Goal: Transaction & Acquisition: Book appointment/travel/reservation

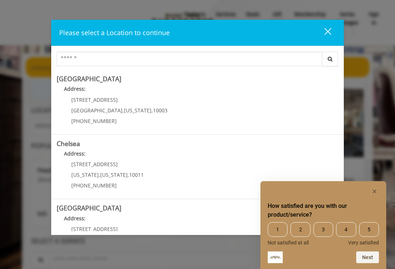
click at [375, 195] on rect "Hide survey" at bounding box center [374, 191] width 9 height 9
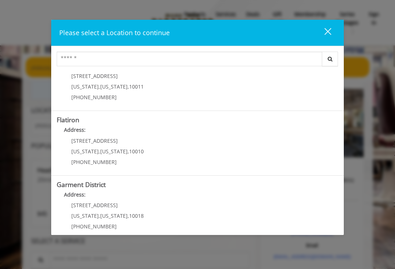
scroll to position [153, 0]
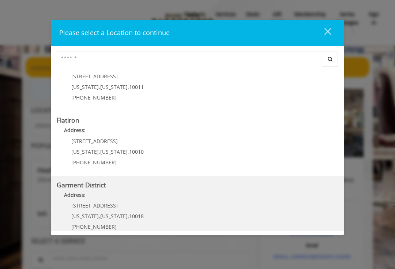
click at [225, 203] on District "Garment District Address: 1400 Broadway New York , New York , 10018 (212) 997-4…" at bounding box center [198, 207] width 282 height 53
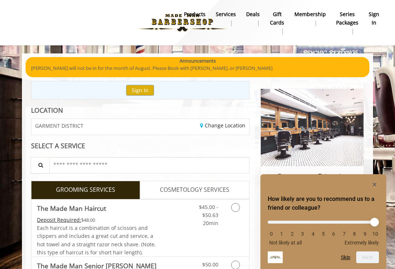
click at [376, 184] on icon "Hide survey" at bounding box center [375, 185] width 4 height 4
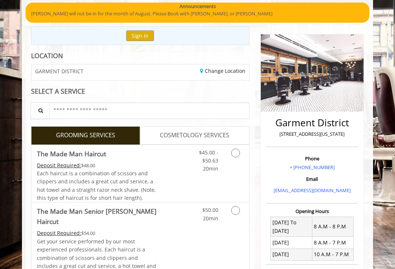
scroll to position [54, 0]
click at [233, 154] on icon "Grooming services" at bounding box center [235, 153] width 9 height 9
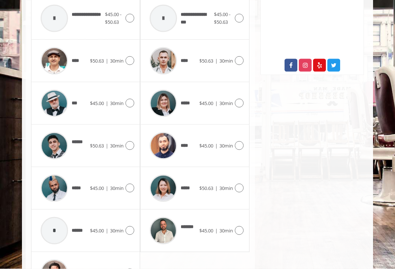
scroll to position [363, 0]
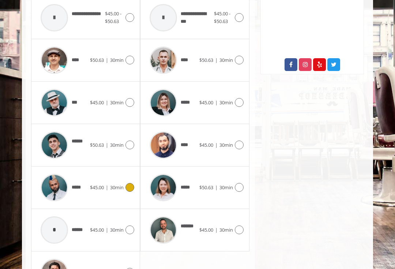
click at [126, 184] on icon at bounding box center [129, 187] width 9 height 9
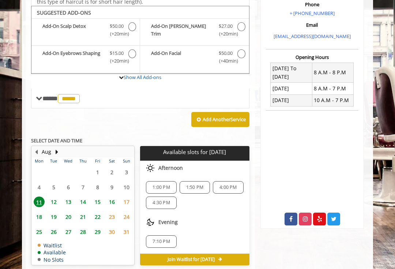
scroll to position [213, 0]
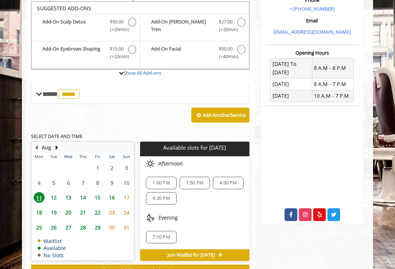
click at [52, 194] on span "12" at bounding box center [53, 197] width 11 height 11
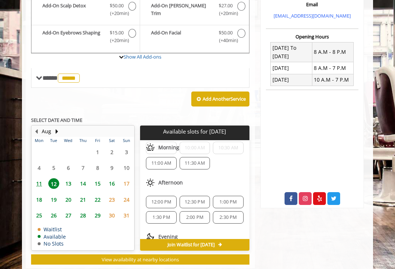
scroll to position [35, 0]
click at [192, 199] on span "12:30 PM" at bounding box center [195, 202] width 20 height 6
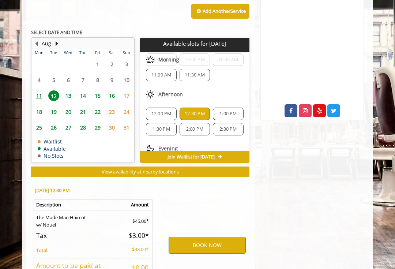
scroll to position [363, 0]
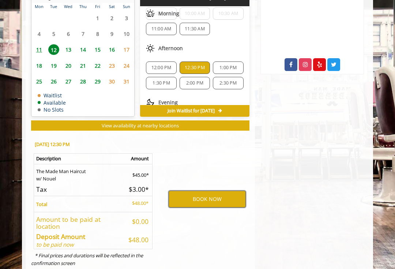
click at [214, 196] on button "BOOK NOW" at bounding box center [207, 199] width 77 height 17
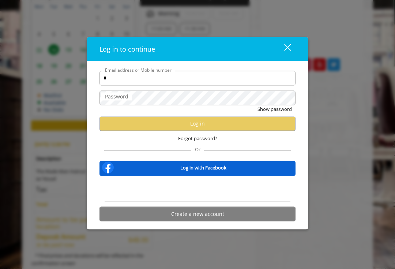
type input "**"
type input "**********"
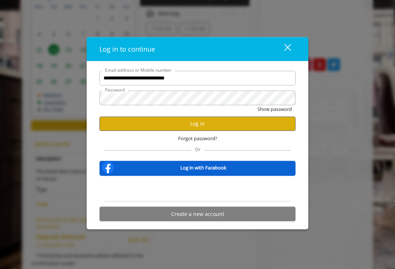
click at [249, 131] on button "Log in" at bounding box center [198, 123] width 196 height 14
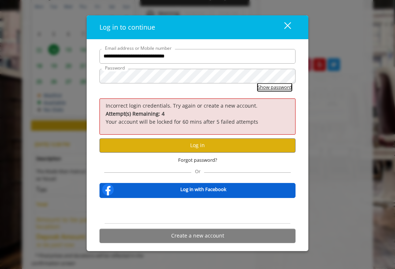
click at [282, 91] on button "Show password" at bounding box center [275, 87] width 34 height 8
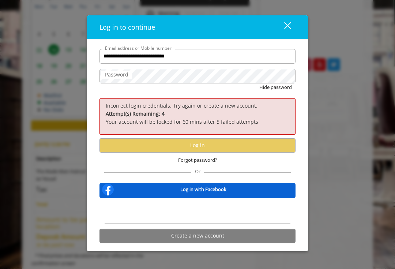
click at [284, 31] on div "close" at bounding box center [283, 27] width 15 height 11
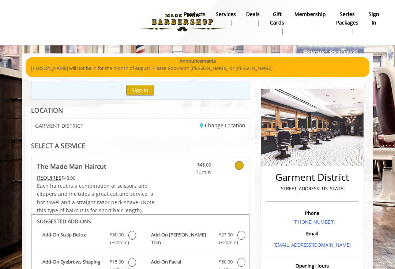
click at [379, 18] on b "sign in" at bounding box center [374, 18] width 11 height 16
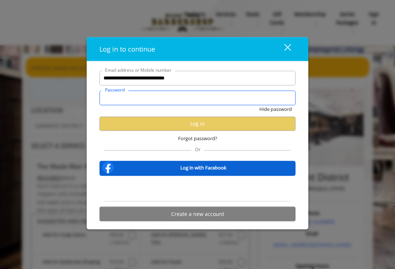
click at [231, 101] on input "Password" at bounding box center [198, 97] width 196 height 15
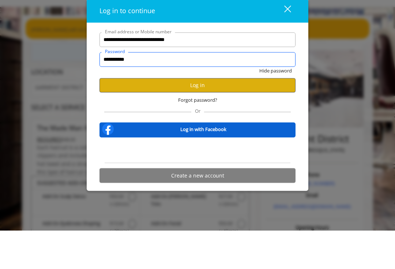
type input "**********"
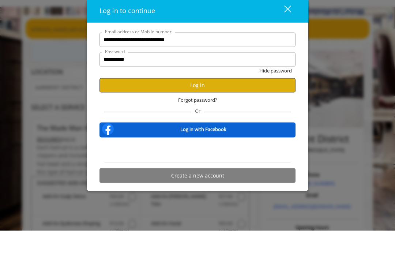
click at [248, 116] on button "Log in" at bounding box center [198, 123] width 196 height 14
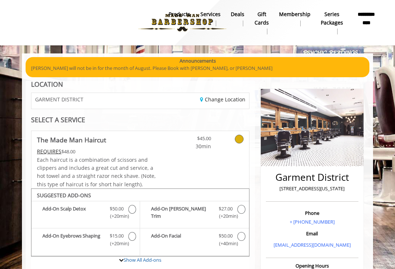
click at [371, 19] on b "**********" at bounding box center [366, 18] width 26 height 16
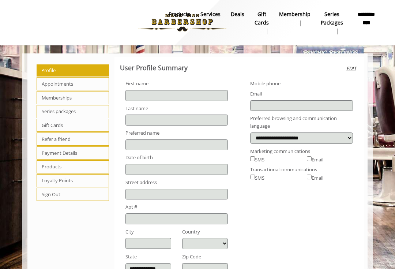
type input "****"
type input "*********"
type input "**********"
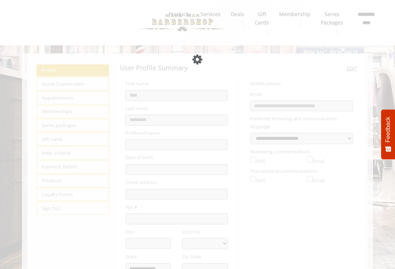
select select "***"
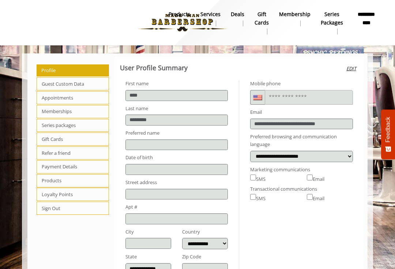
click at [79, 198] on span "Loyalty Points" at bounding box center [73, 194] width 72 height 13
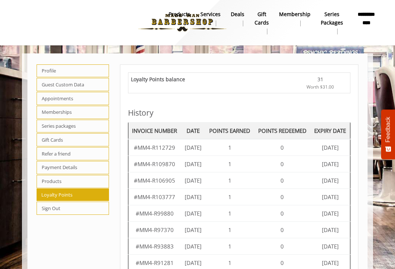
scroll to position [1, 0]
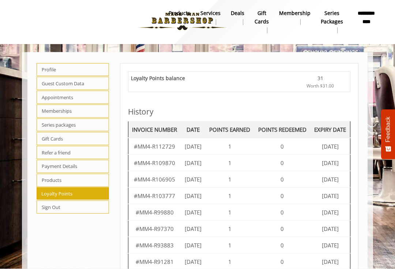
click at [326, 79] on div "31" at bounding box center [320, 78] width 54 height 8
click at [325, 82] on span "Worth $31.00" at bounding box center [320, 85] width 27 height 7
click at [322, 85] on span "Worth $31.00" at bounding box center [320, 85] width 27 height 7
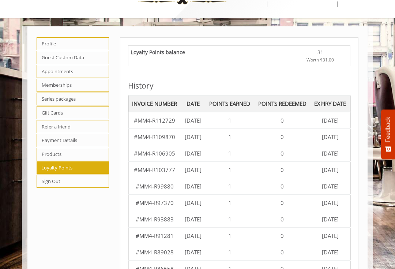
scroll to position [25, 0]
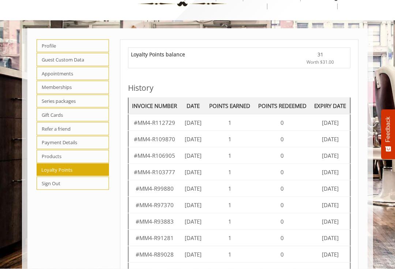
click at [182, 59] on div "Loyalty Points balance" at bounding box center [212, 57] width 162 height 15
click at [330, 59] on span "Worth $31.00" at bounding box center [320, 62] width 27 height 7
click at [44, 87] on span "Memberships" at bounding box center [73, 87] width 72 height 13
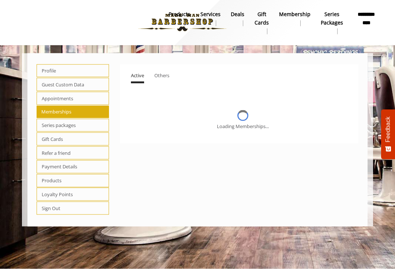
scroll to position [0, 0]
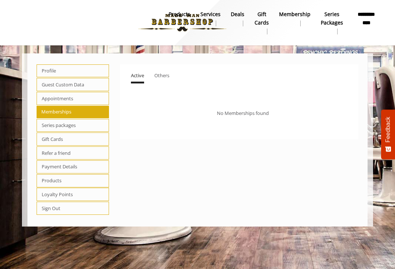
click at [44, 97] on span "Appointments" at bounding box center [73, 98] width 72 height 13
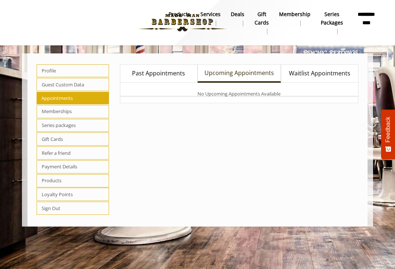
click at [43, 85] on span "Guest Custom Data" at bounding box center [73, 84] width 72 height 13
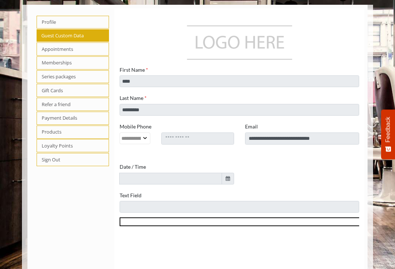
scroll to position [49, 0]
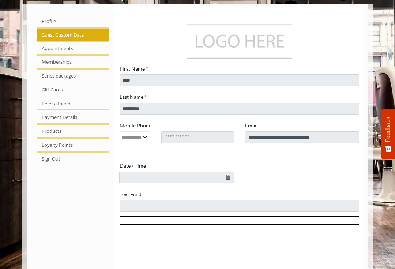
click at [41, 91] on span "Gift Cards" at bounding box center [73, 89] width 72 height 13
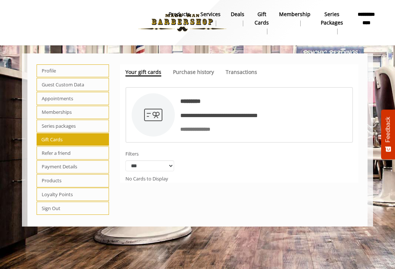
click at [42, 168] on span "Payment Details" at bounding box center [73, 166] width 72 height 13
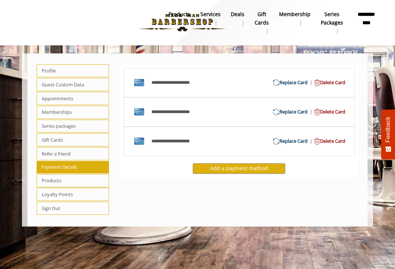
click at [40, 192] on span "Loyalty Points" at bounding box center [73, 194] width 72 height 13
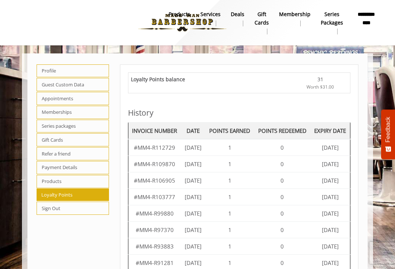
click at [322, 80] on div "31" at bounding box center [320, 79] width 54 height 8
click at [325, 73] on div "Loyalty Points balance 31 Worth $31.00" at bounding box center [239, 83] width 222 height 20
click at [325, 78] on div "31" at bounding box center [320, 79] width 54 height 8
click at [327, 77] on div "31" at bounding box center [320, 79] width 54 height 8
click at [330, 80] on div "31" at bounding box center [320, 79] width 54 height 8
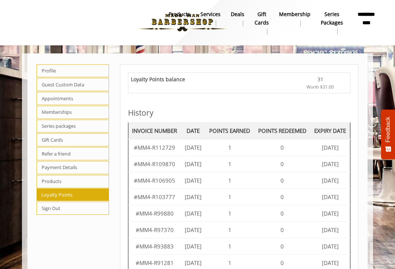
click at [201, 80] on div "Loyalty Points balance" at bounding box center [212, 82] width 162 height 15
click at [239, 16] on b "Deals" at bounding box center [238, 14] width 14 height 8
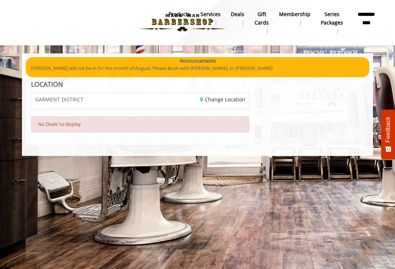
click at [296, 16] on b "Membership" at bounding box center [294, 14] width 31 height 8
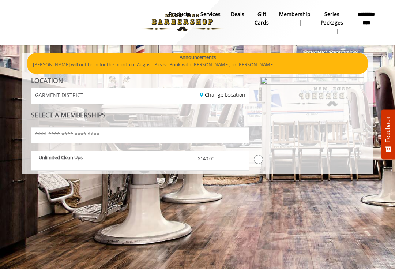
click at [333, 20] on b "Series packages" at bounding box center [332, 18] width 22 height 16
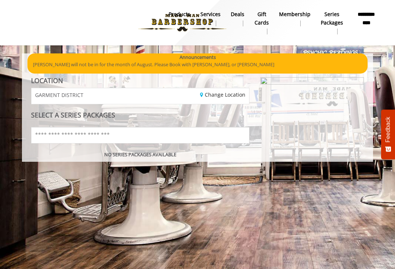
click at [371, 20] on b "**********" at bounding box center [366, 18] width 26 height 16
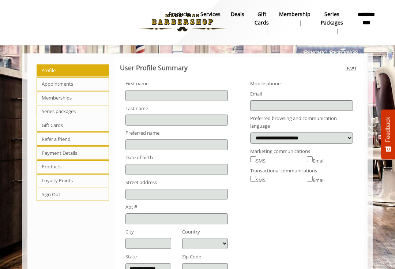
type input "****"
type input "*********"
type input "**********"
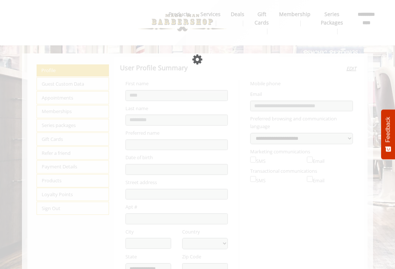
select select "***"
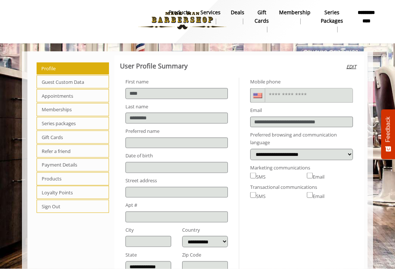
scroll to position [1, 0]
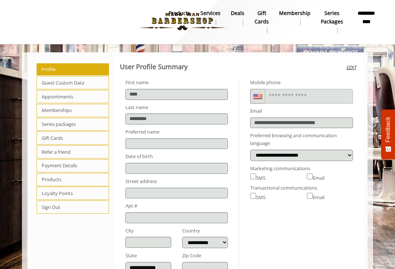
click at [386, 68] on body "**********" at bounding box center [197, 170] width 395 height 236
click at [387, 84] on body "**********" at bounding box center [197, 170] width 395 height 236
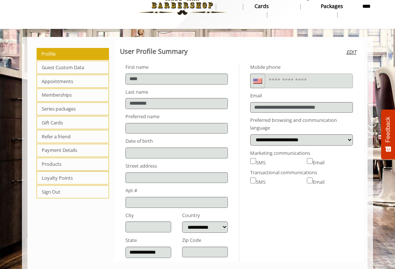
scroll to position [0, 0]
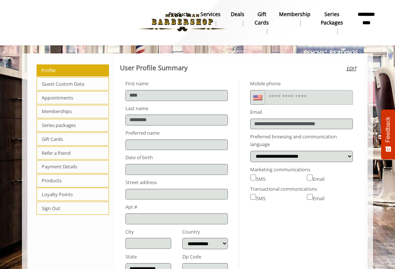
click at [187, 23] on link "products" at bounding box center [180, 18] width 32 height 19
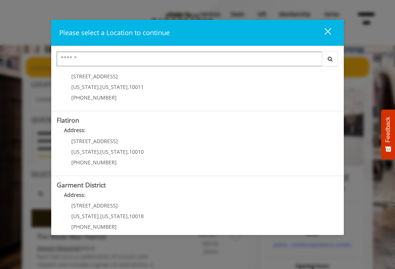
scroll to position [153, 0]
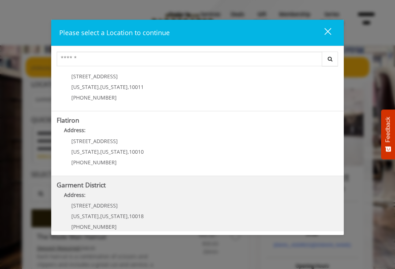
click at [179, 203] on District "Garment District Address: 1400 Broadway New York , New York , 10018 (212) 997-4…" at bounding box center [198, 207] width 282 height 53
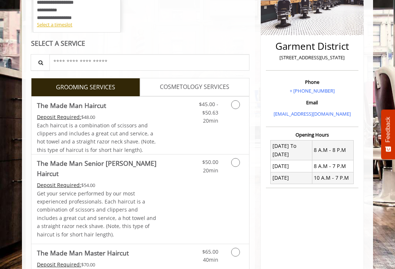
scroll to position [130, 0]
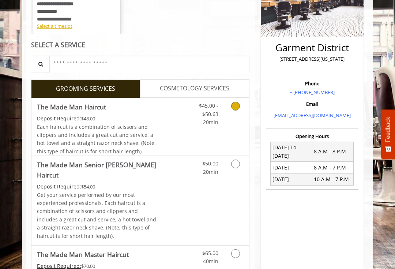
click at [206, 112] on span "$45.00 - $50.63" at bounding box center [208, 109] width 19 height 15
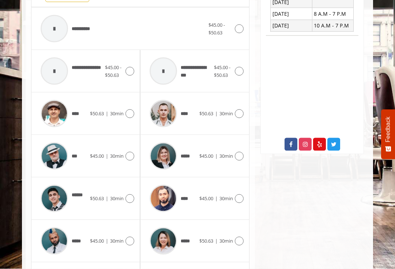
scroll to position [283, 0]
click at [121, 240] on span "30min" at bounding box center [117, 240] width 14 height 7
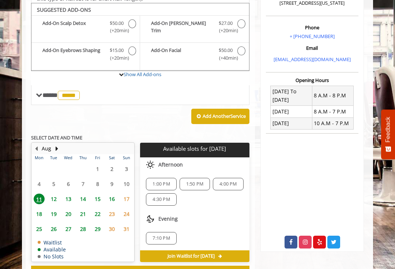
scroll to position [187, 0]
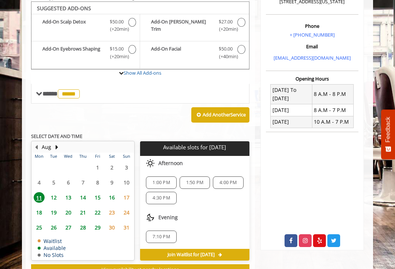
click at [50, 194] on span "12" at bounding box center [53, 197] width 11 height 11
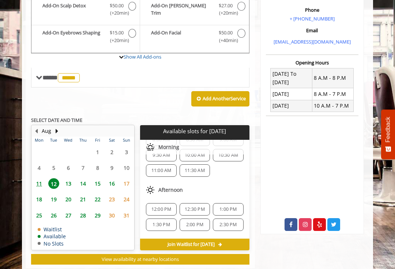
scroll to position [29, 0]
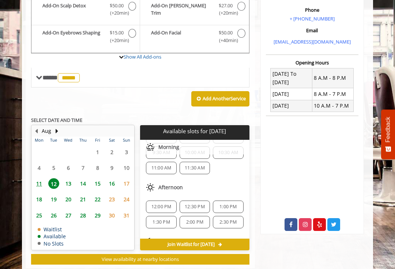
click at [194, 204] on span "12:30 PM" at bounding box center [195, 207] width 20 height 6
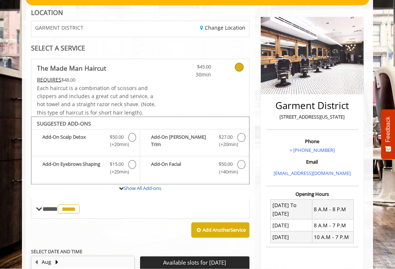
scroll to position [72, 0]
click at [133, 188] on link "Show All Add-ons" at bounding box center [143, 187] width 38 height 7
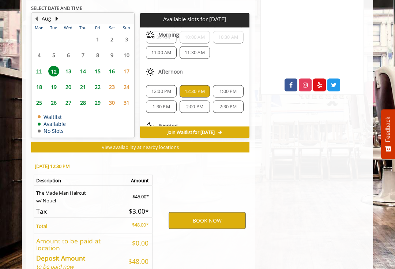
scroll to position [364, 0]
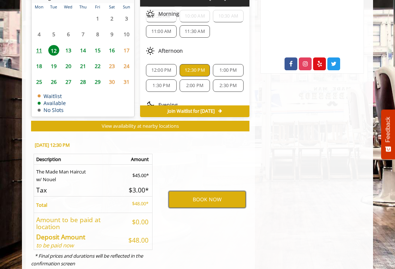
click at [218, 193] on button "BOOK NOW" at bounding box center [207, 199] width 77 height 17
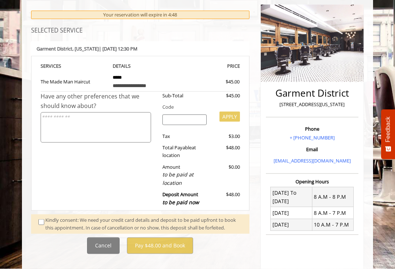
scroll to position [85, 0]
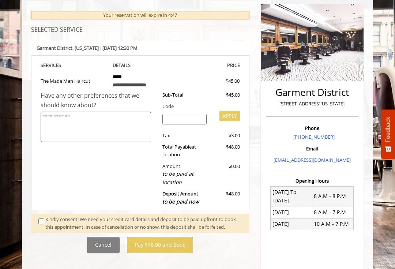
click at [46, 217] on div "Kindly consent: We need your credit card details and deposit to be paid upfront…" at bounding box center [143, 223] width 197 height 15
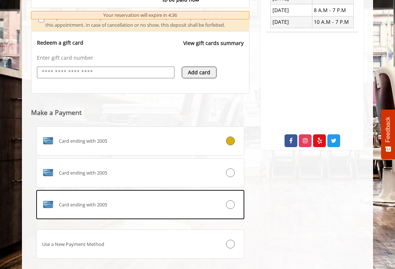
scroll to position [285, 0]
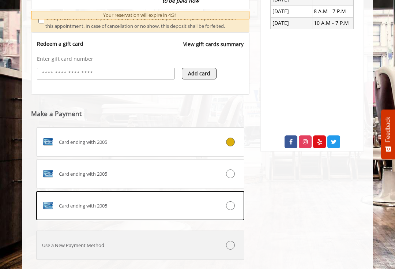
click at [231, 250] on icon at bounding box center [230, 245] width 9 height 9
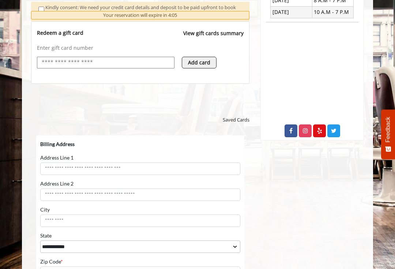
scroll to position [284, 0]
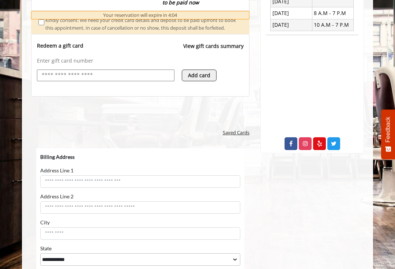
click at [236, 134] on span "Saved Cards" at bounding box center [236, 133] width 27 height 8
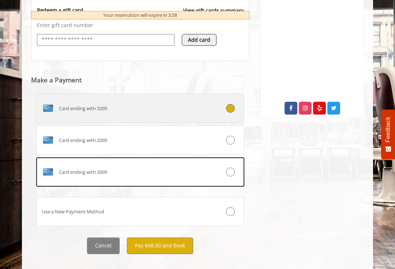
click at [201, 112] on div "Card ending with 2005" at bounding box center [123, 108] width 173 height 12
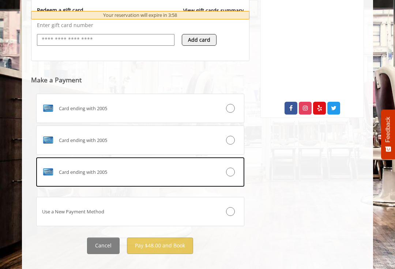
scroll to position [303, 0]
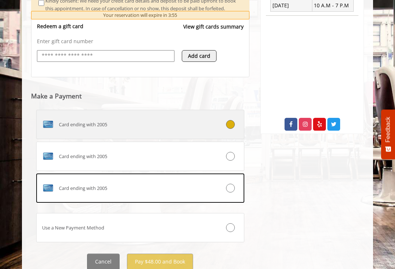
click at [218, 124] on div at bounding box center [226, 124] width 34 height 9
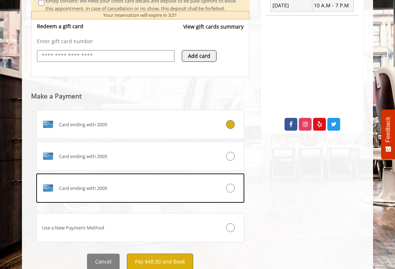
click at [167, 260] on button "Pay $48.00 and Book" at bounding box center [160, 262] width 66 height 16
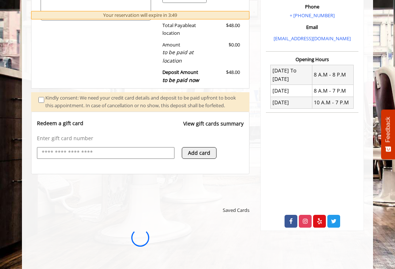
scroll to position [0, 0]
